Goal: Task Accomplishment & Management: Complete application form

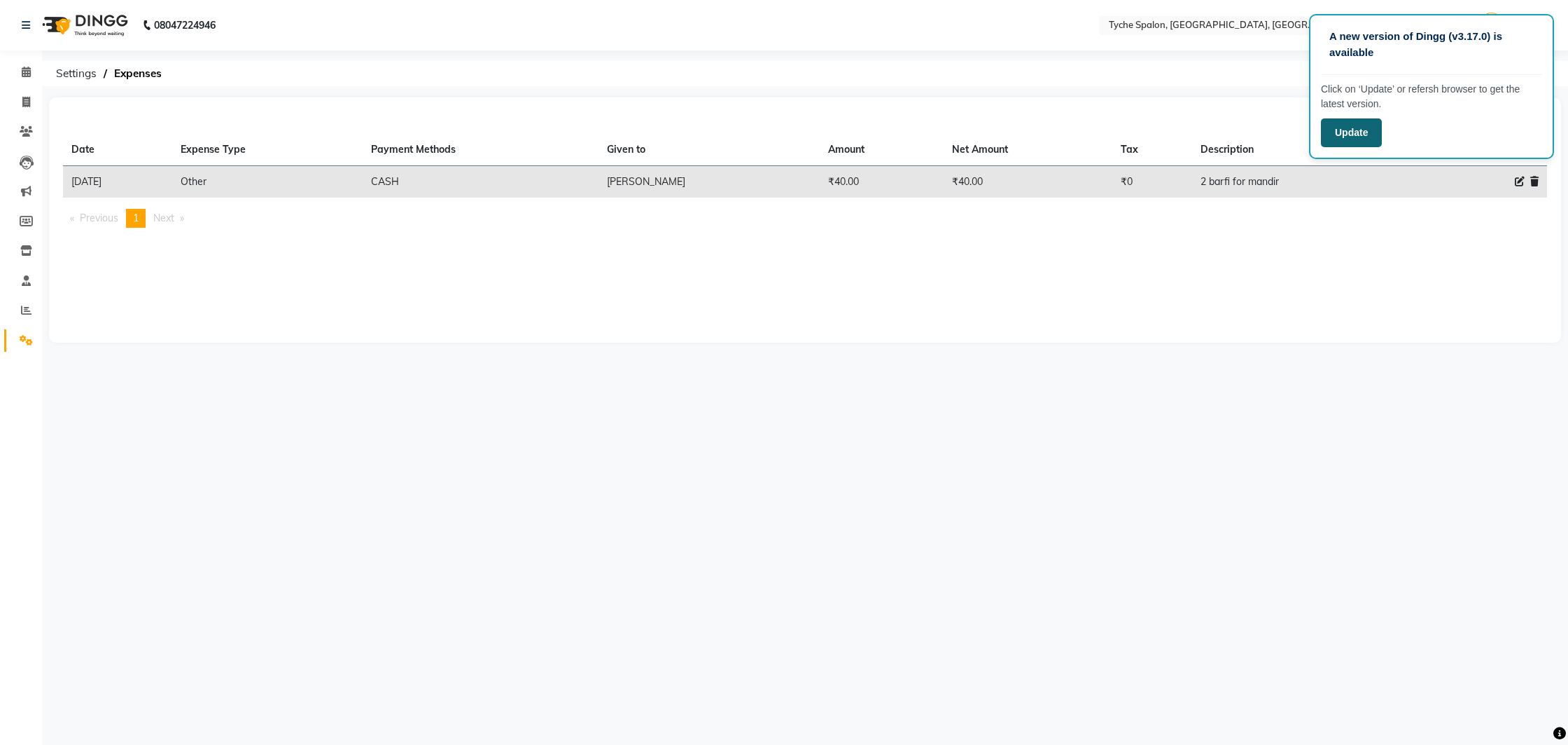
click at [1338, 137] on button "Update" at bounding box center [1352, 133] width 61 height 29
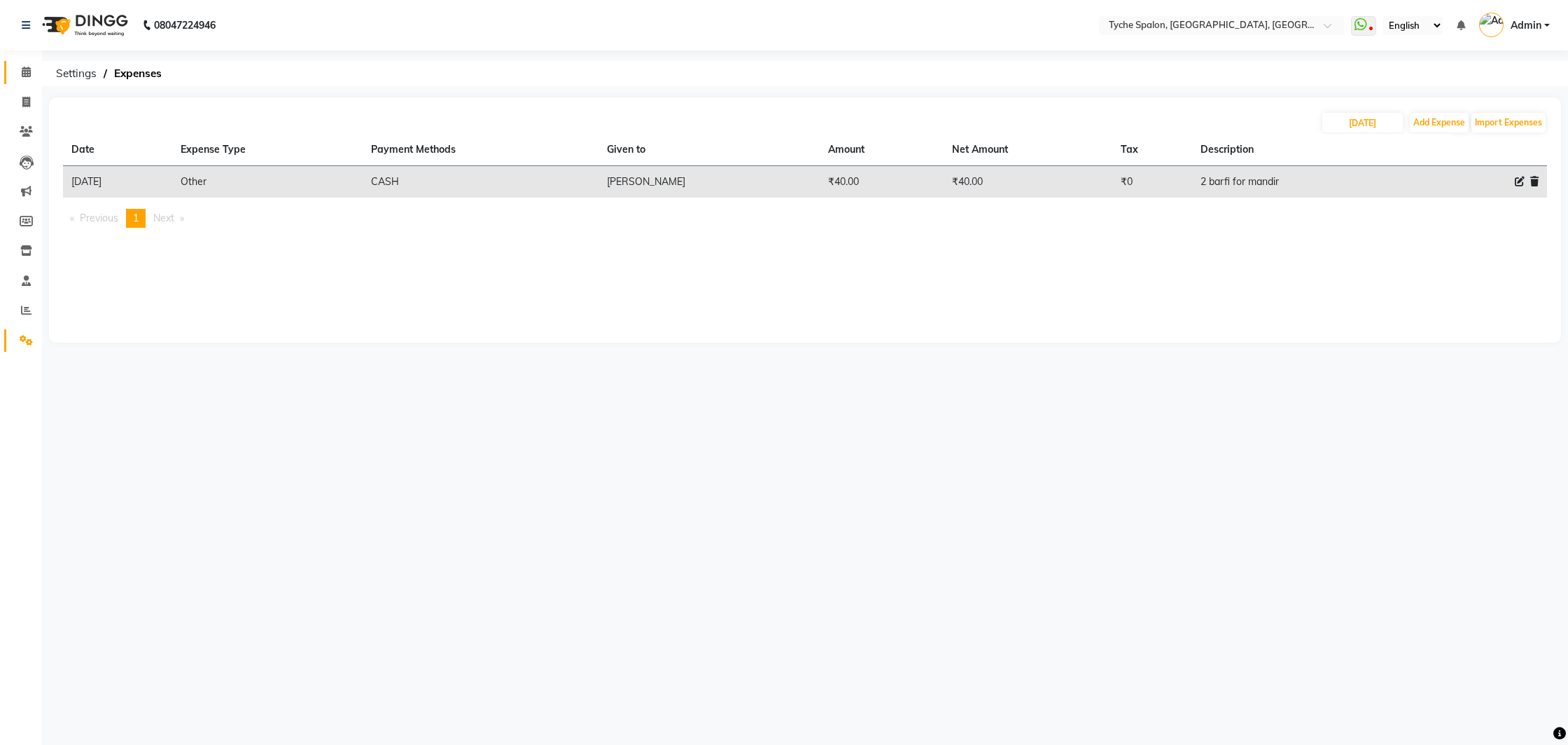
click at [25, 67] on icon at bounding box center [26, 72] width 9 height 10
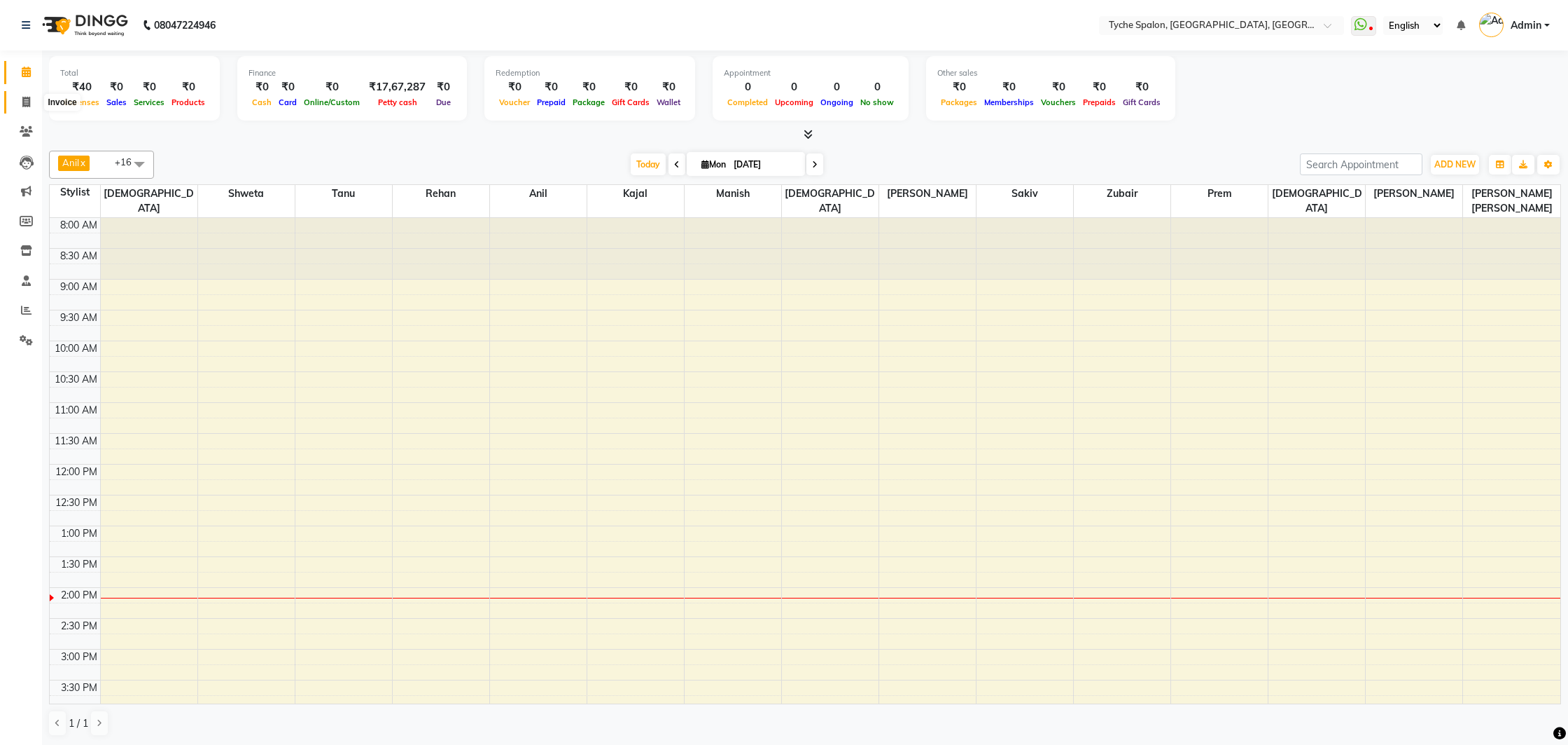
click at [29, 101] on icon at bounding box center [27, 102] width 8 height 10
select select "service"
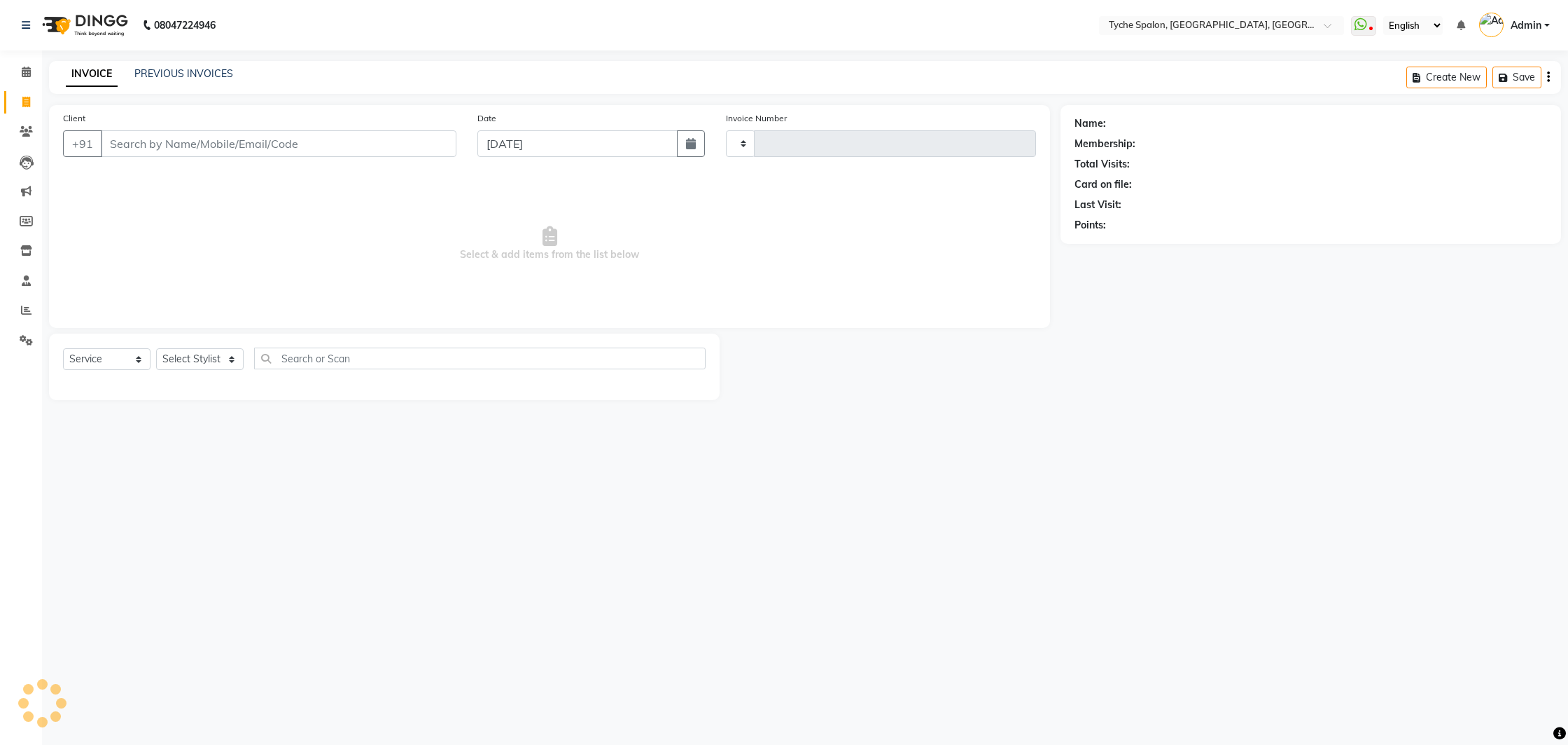
type input "0947"
select select "6320"
type input "O"
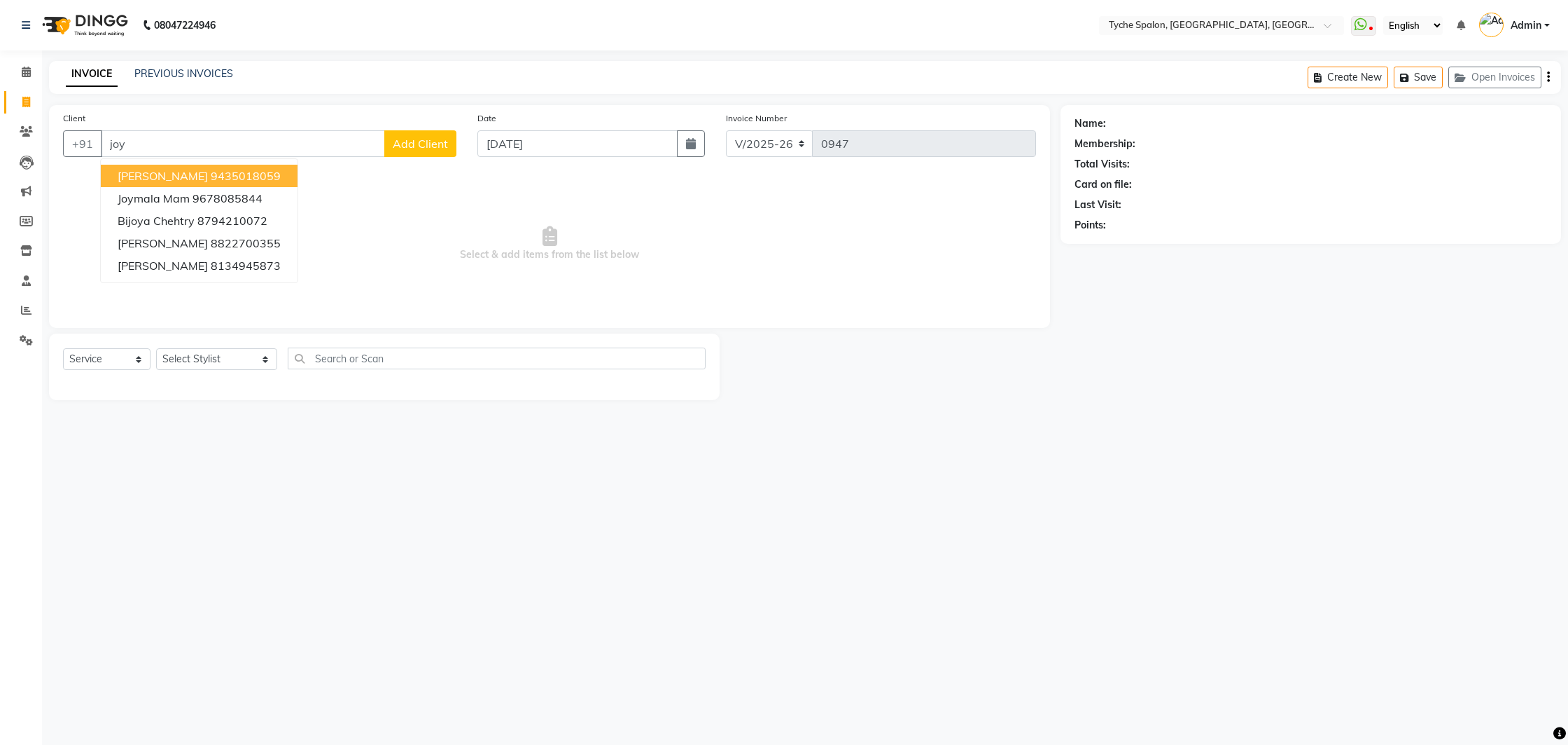
click at [232, 177] on ngb-highlight "9435018059" at bounding box center [246, 175] width 70 height 14
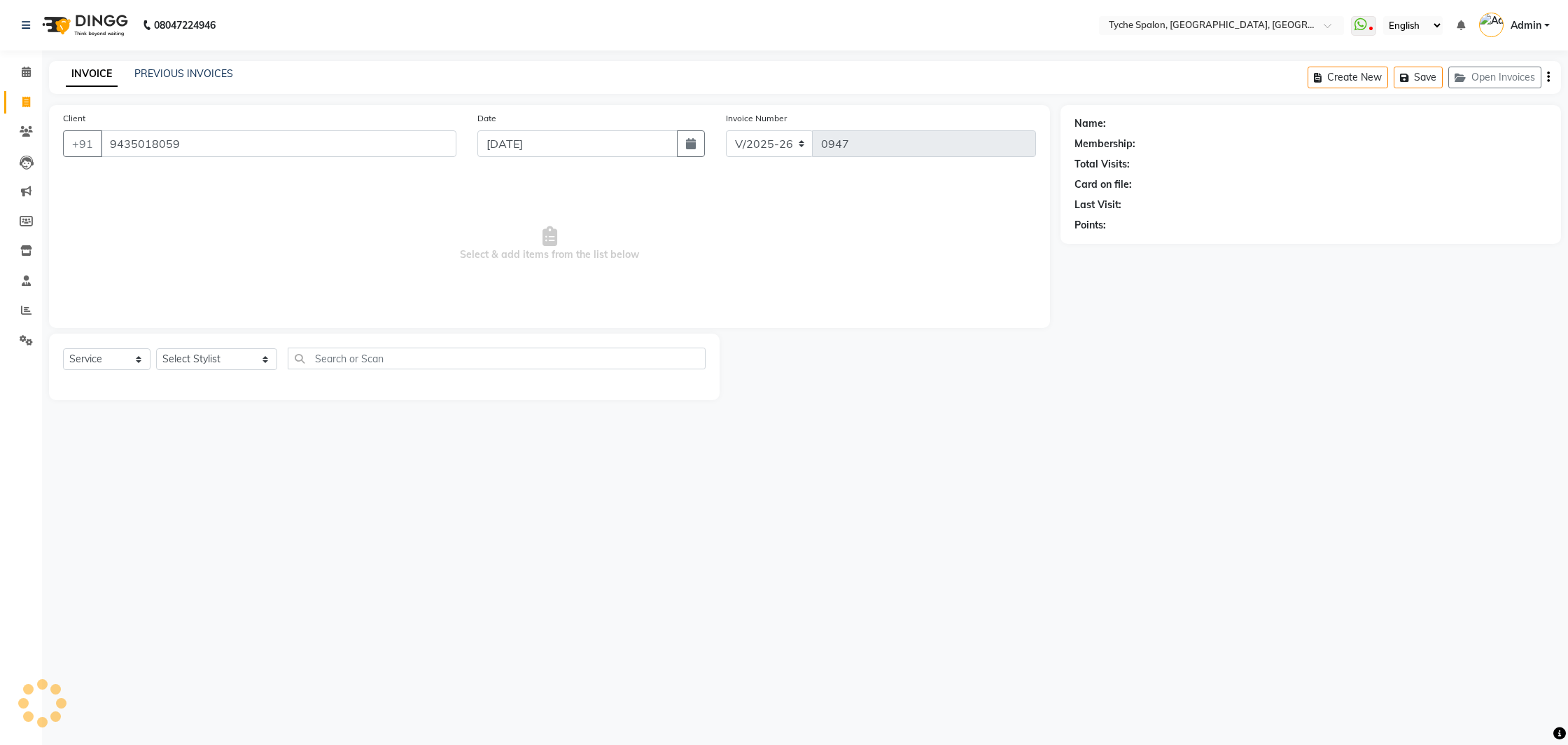
type input "9435018059"
click at [205, 360] on select "Select Stylist Anil Anjali Devi Ishu Jenny Chophy Kajal Liza Manish Prabhjot Pr…" at bounding box center [217, 359] width 121 height 22
select select "48344"
click at [156, 348] on select "Select Stylist Anil Anjali Devi Ishu Jenny Chophy Kajal Liza Manish Prabhjot Pr…" at bounding box center [217, 359] width 121 height 22
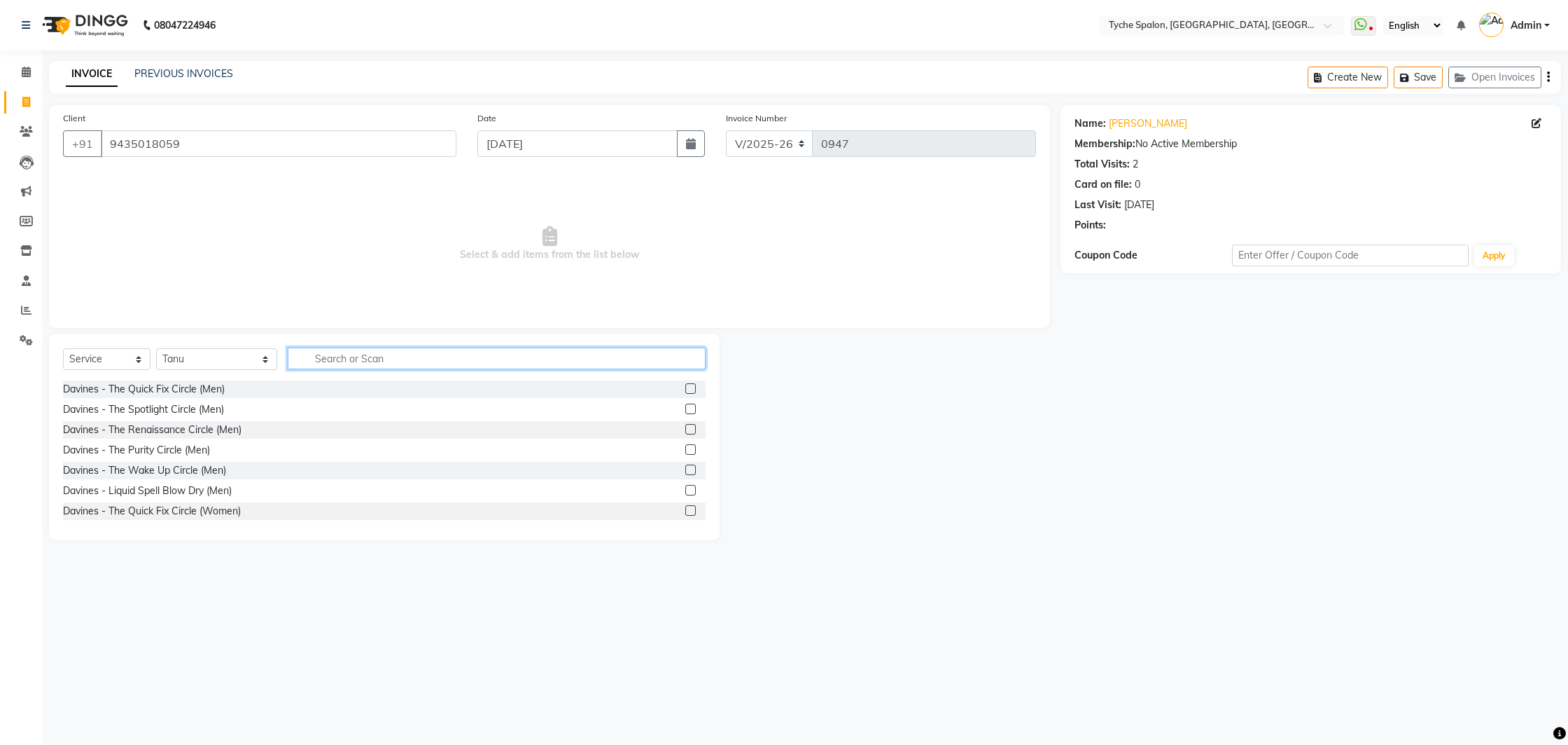
click at [299, 351] on input "text" at bounding box center [497, 358] width 419 height 22
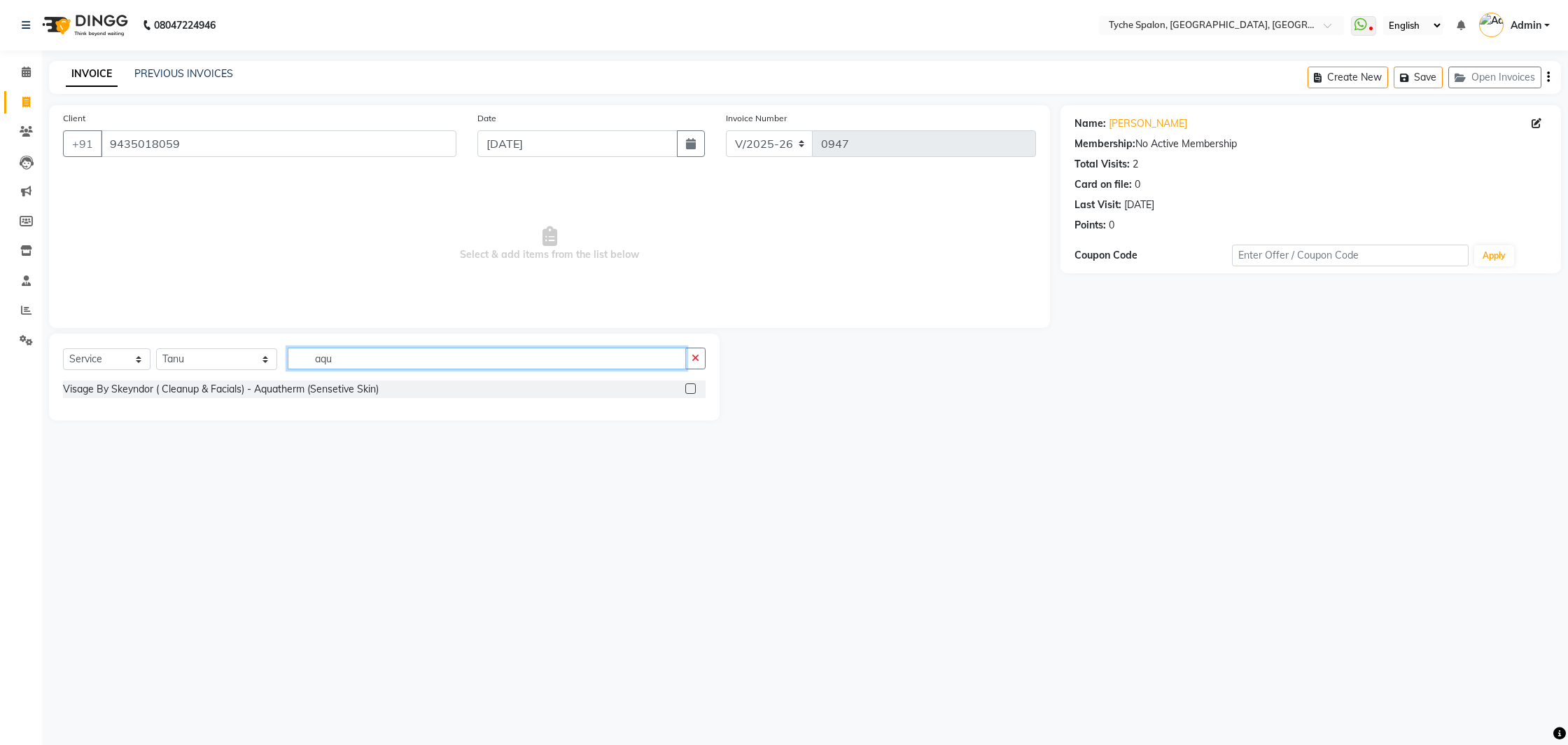
type input "aqu"
click at [691, 387] on label at bounding box center [691, 388] width 10 height 10
click at [691, 387] on input "checkbox" at bounding box center [690, 389] width 9 height 9
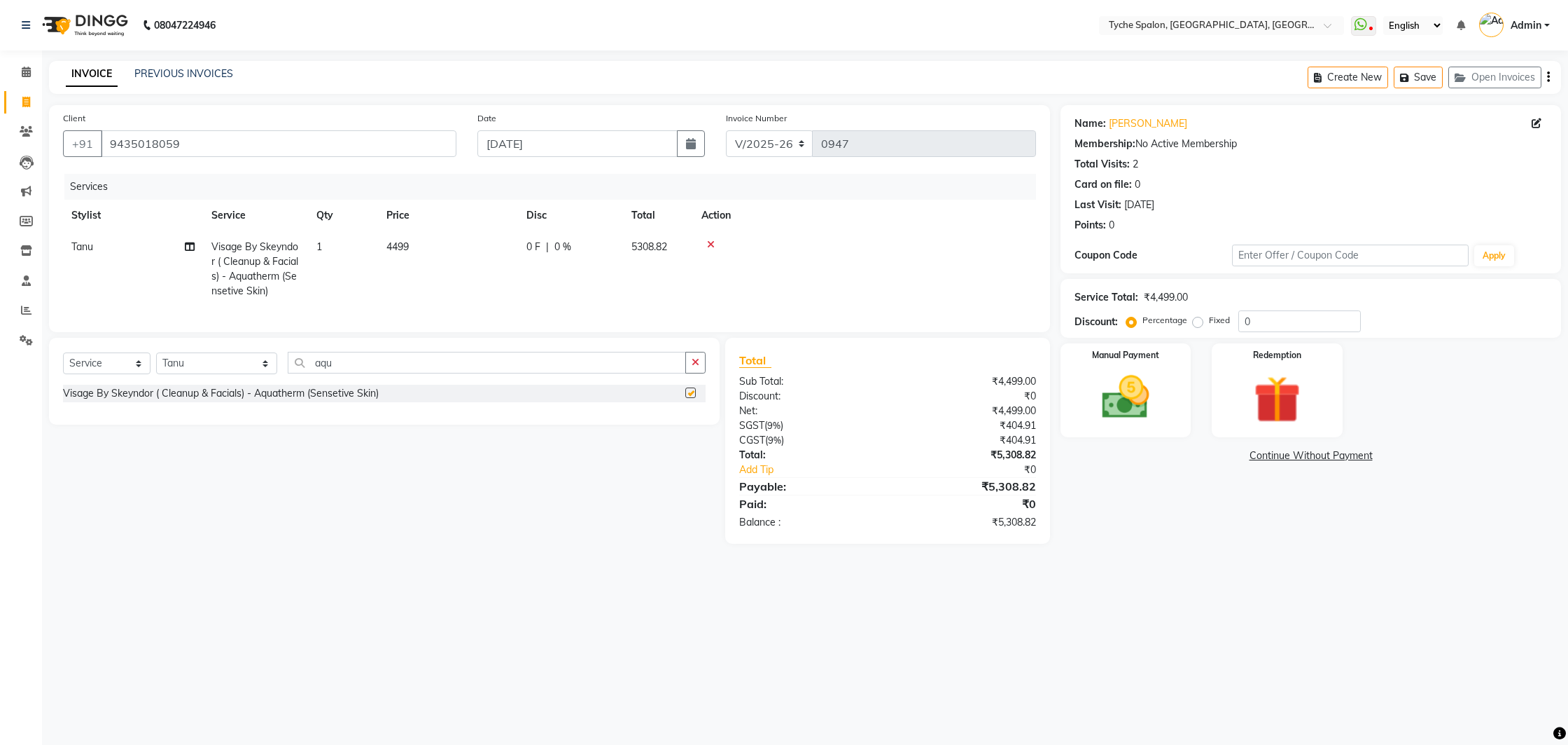
checkbox input "false"
click at [338, 359] on input "aqu" at bounding box center [487, 362] width 399 height 22
type input "a"
type input "power"
click at [687, 389] on label at bounding box center [691, 392] width 10 height 10
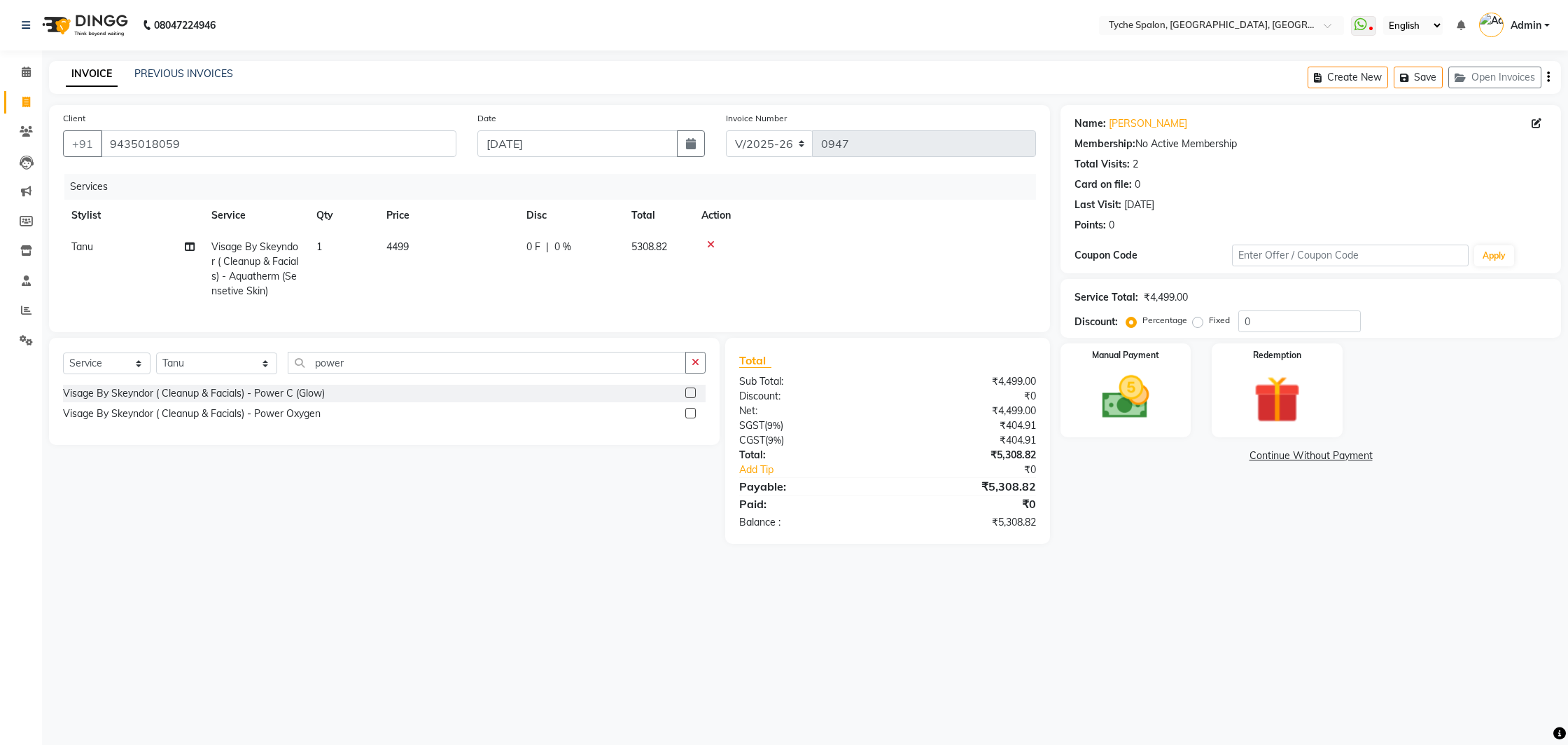
click at [687, 389] on input "checkbox" at bounding box center [690, 393] width 9 height 9
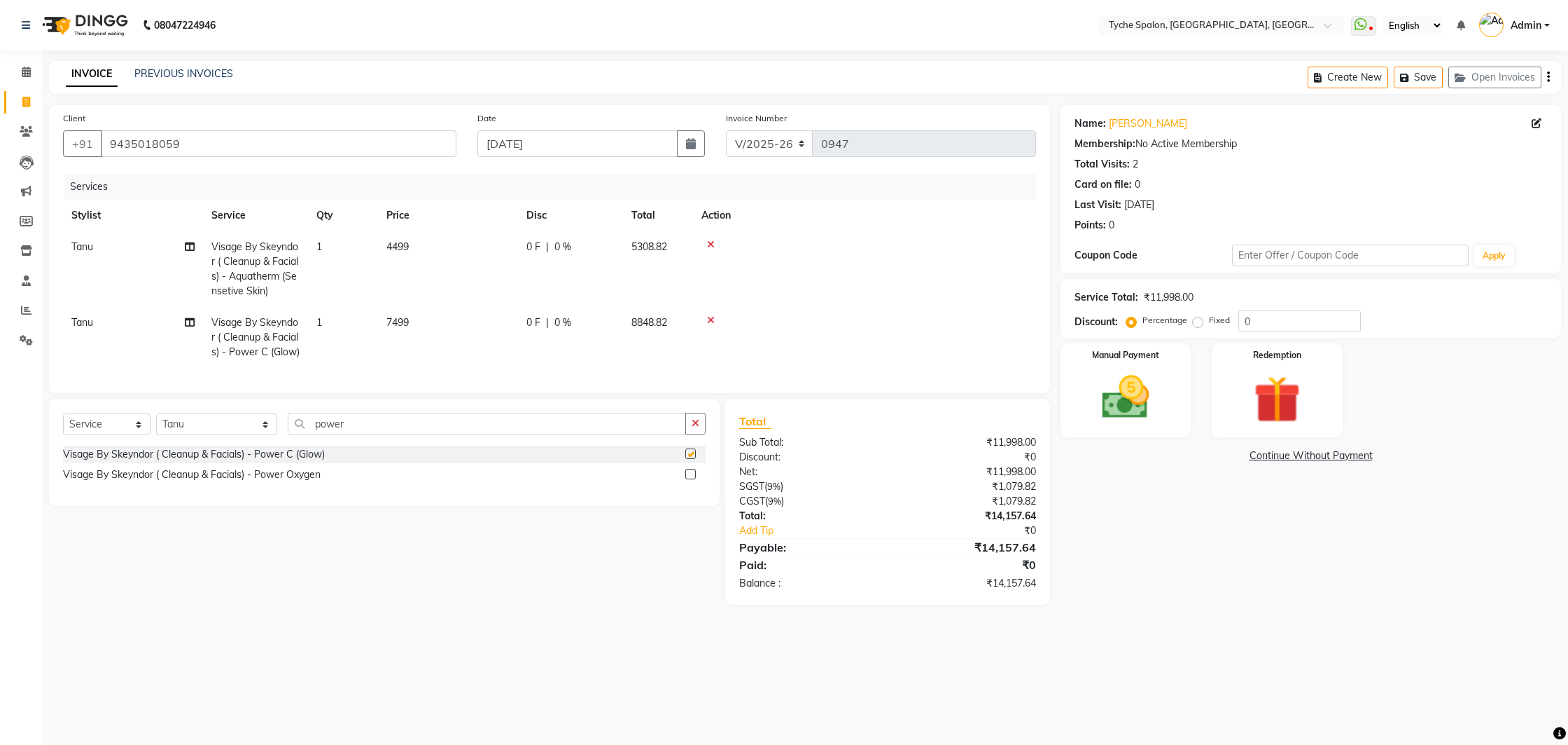
checkbox input "false"
click at [711, 318] on icon at bounding box center [711, 320] width 8 height 10
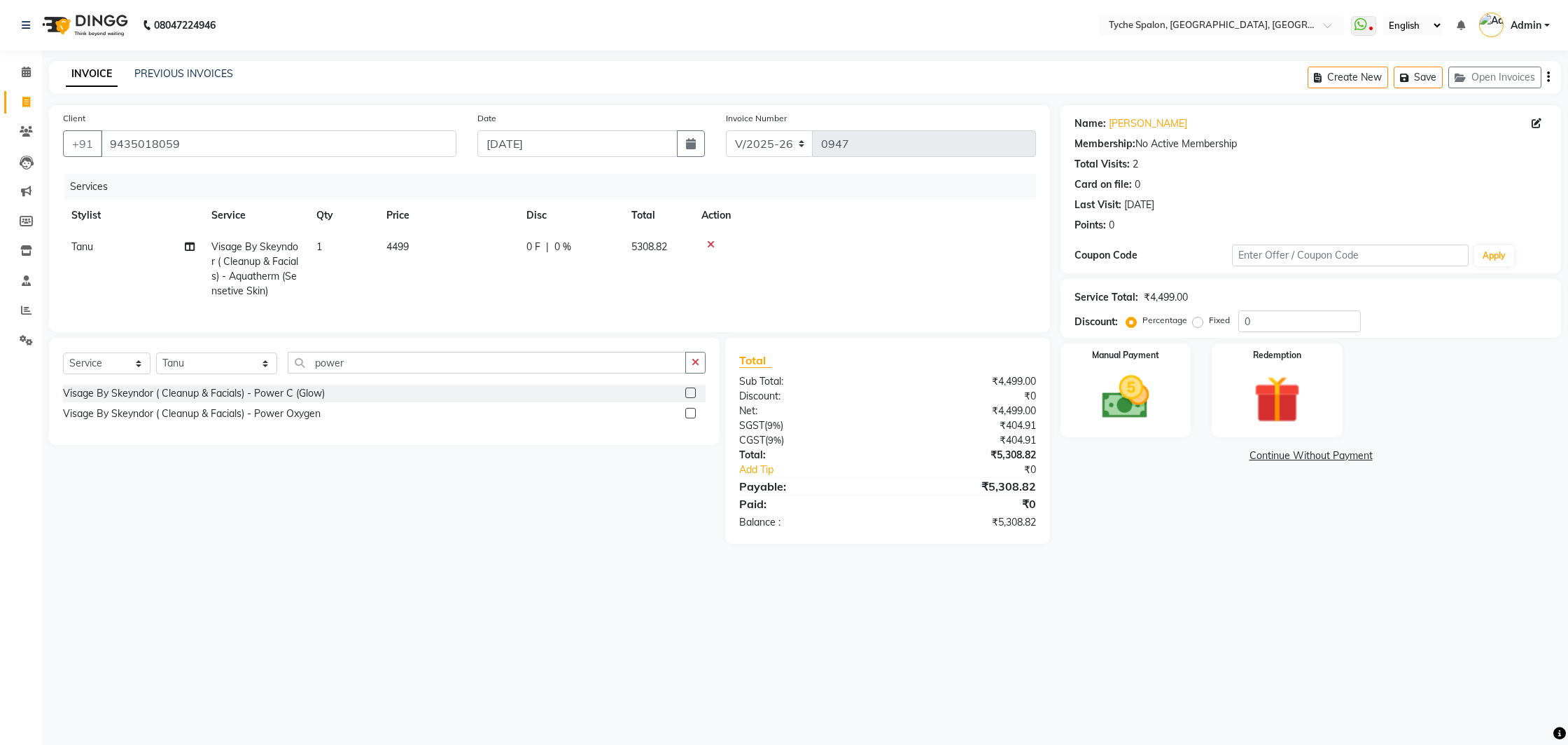
click at [709, 242] on icon at bounding box center [711, 244] width 8 height 10
